Goal: Navigation & Orientation: Find specific page/section

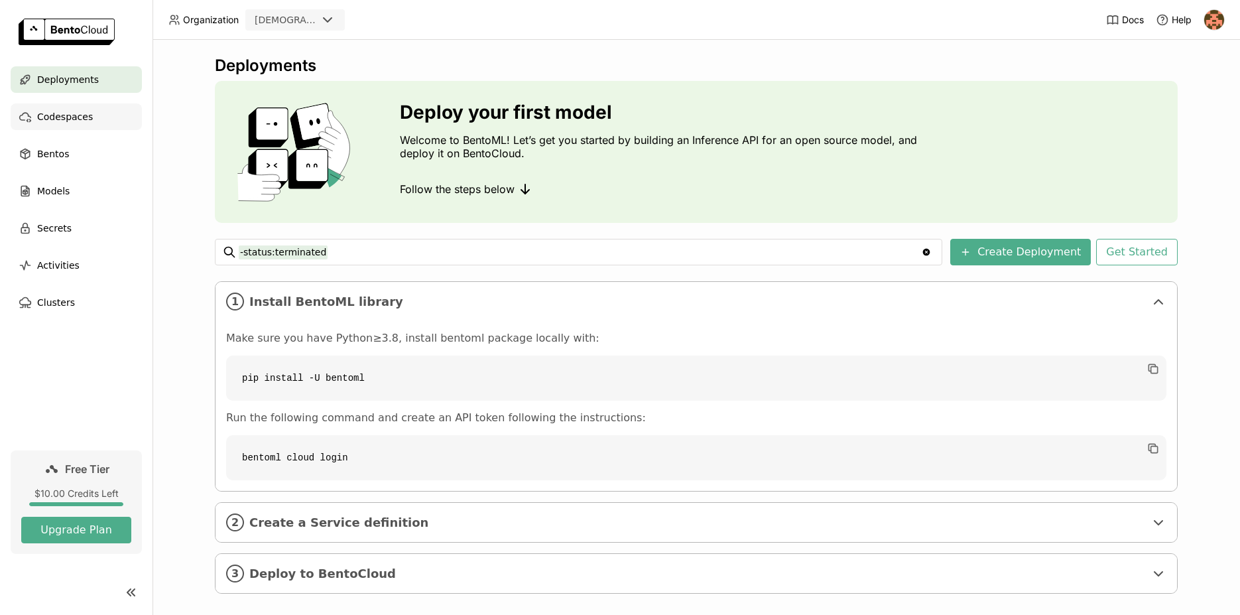
click at [56, 121] on span "Codespaces" at bounding box center [65, 117] width 56 height 16
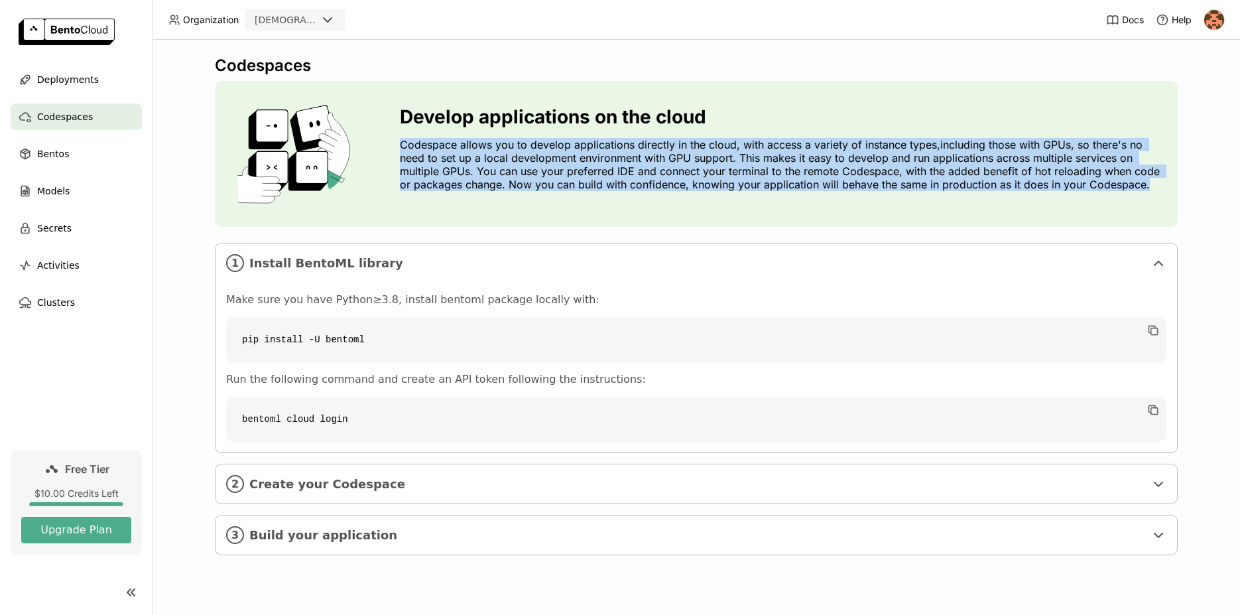
drag, startPoint x: 397, startPoint y: 146, endPoint x: 1191, endPoint y: 184, distance: 794.7
click at [1191, 184] on div "Codespaces Develop applications on the cloud Codespace allows you to develop ap…" at bounding box center [697, 327] width 1088 height 575
click at [1154, 184] on p "Codespace allows you to develop applications directly in the cloud, with access…" at bounding box center [783, 164] width 767 height 53
click at [1160, 190] on p "Codespace allows you to develop applications directly in the cloud, with access…" at bounding box center [783, 164] width 767 height 53
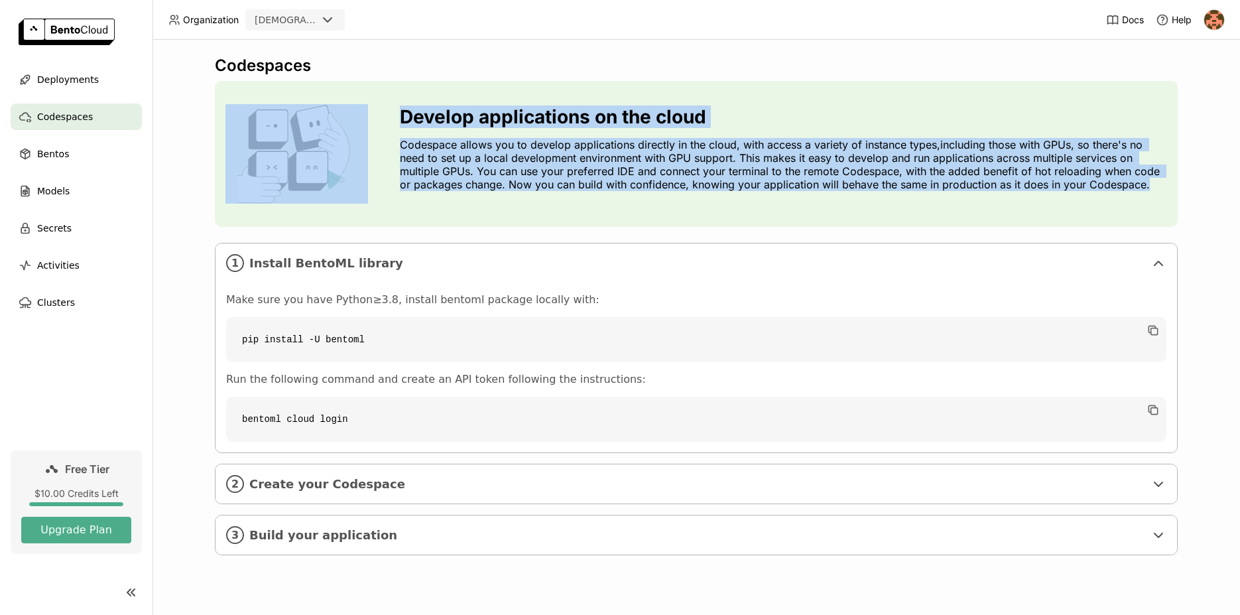
drag, startPoint x: 1147, startPoint y: 188, endPoint x: 361, endPoint y: 121, distance: 788.0
click at [361, 121] on div "Develop applications on the cloud Codespace allows you to develop applications …" at bounding box center [696, 154] width 963 height 146
click at [395, 137] on div "Develop applications on the cloud Codespace allows you to develop applications …" at bounding box center [696, 154] width 963 height 146
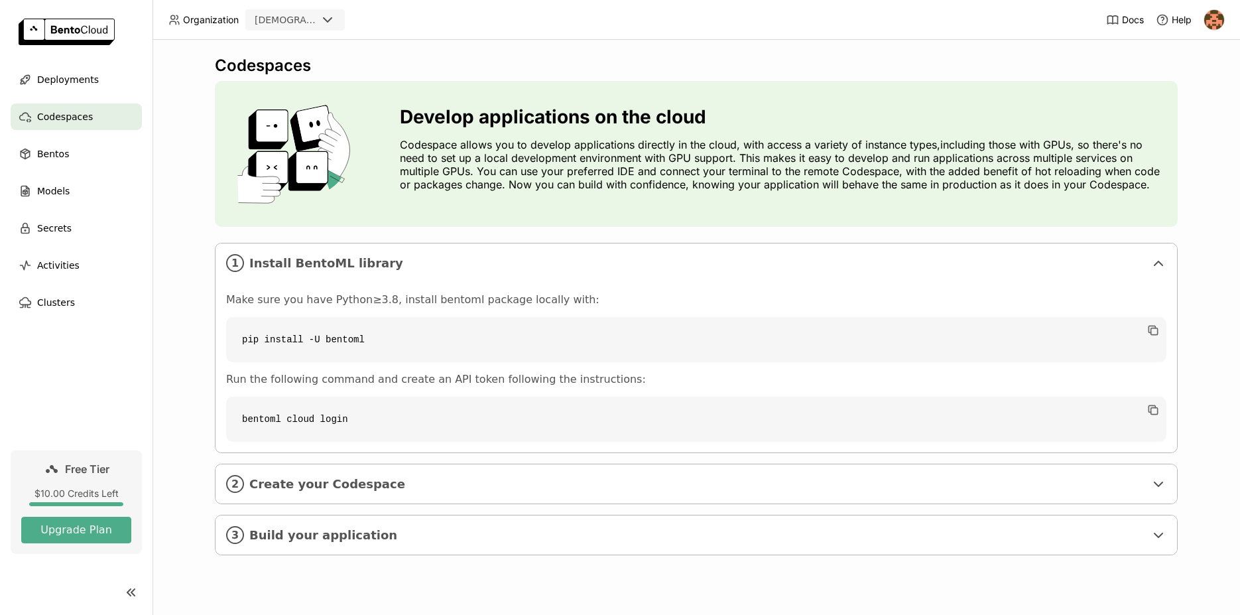
click at [62, 25] on img at bounding box center [67, 32] width 96 height 27
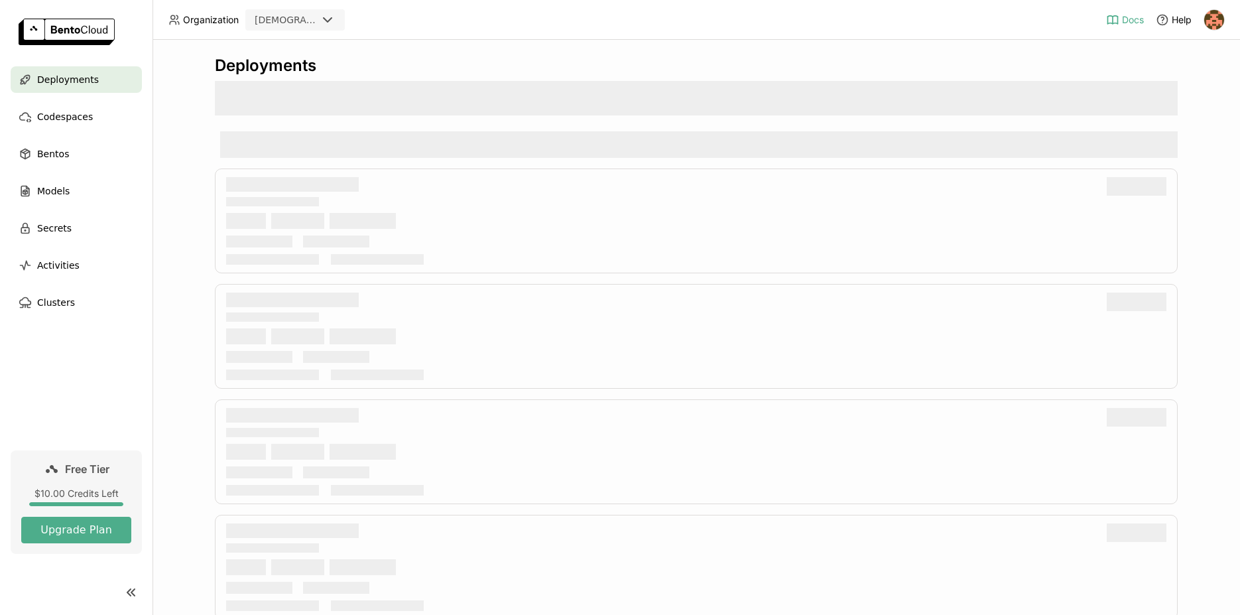
click at [1125, 15] on span "Docs" at bounding box center [1133, 20] width 22 height 12
